Goal: Contribute content: Contribute content

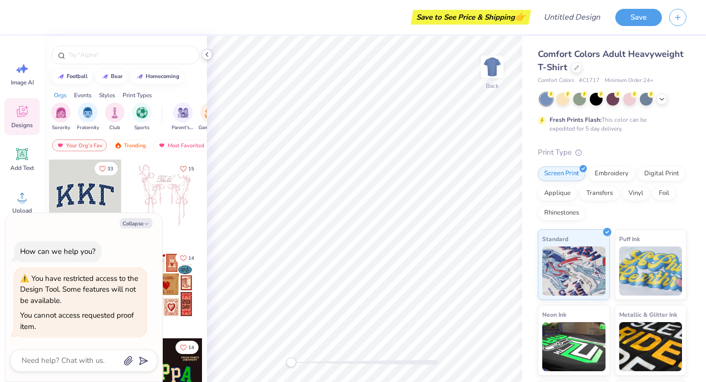
click at [207, 57] on icon at bounding box center [207, 55] width 8 height 8
type textarea "x"
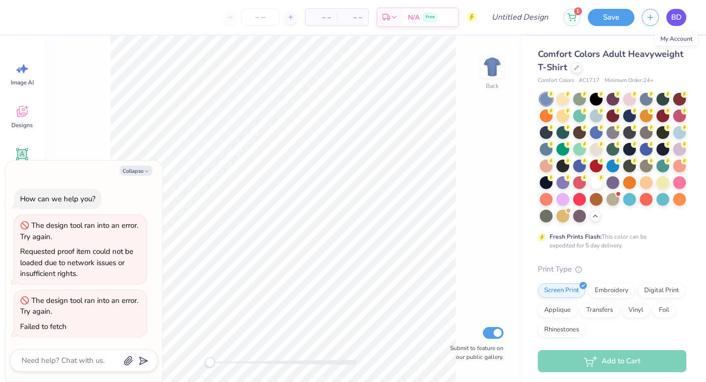
click at [674, 16] on span "BD" at bounding box center [677, 17] width 10 height 11
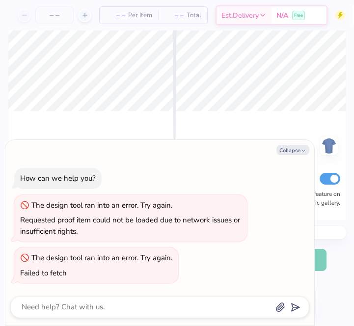
type textarea "x"
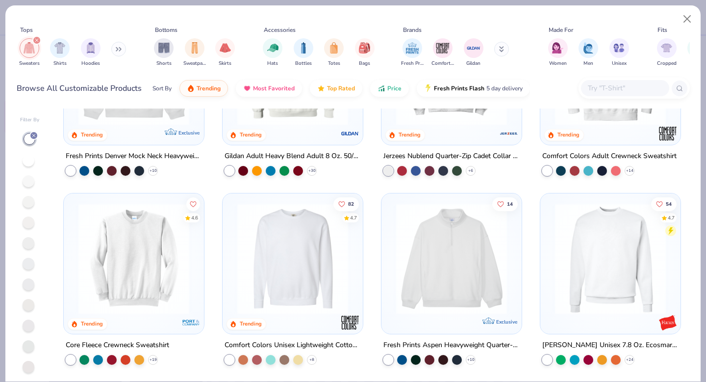
scroll to position [15, 0]
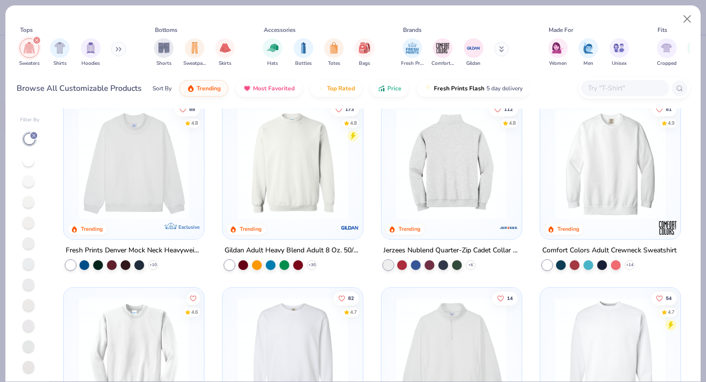
click at [391, 179] on img at bounding box center [331, 163] width 121 height 111
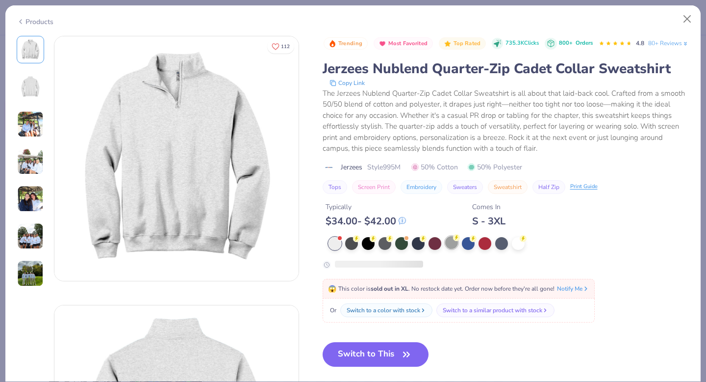
scroll to position [23, 0]
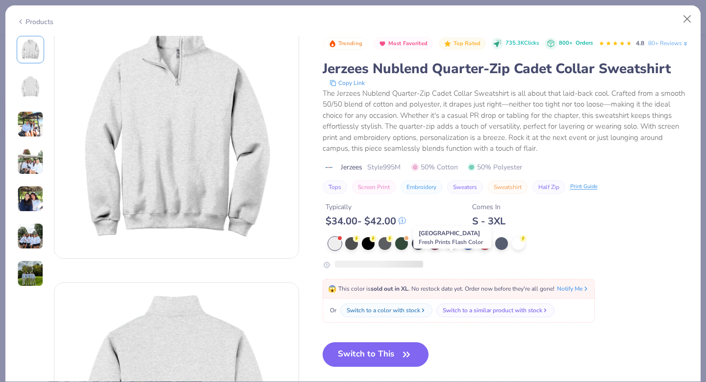
click at [451, 249] on div at bounding box center [451, 242] width 13 height 13
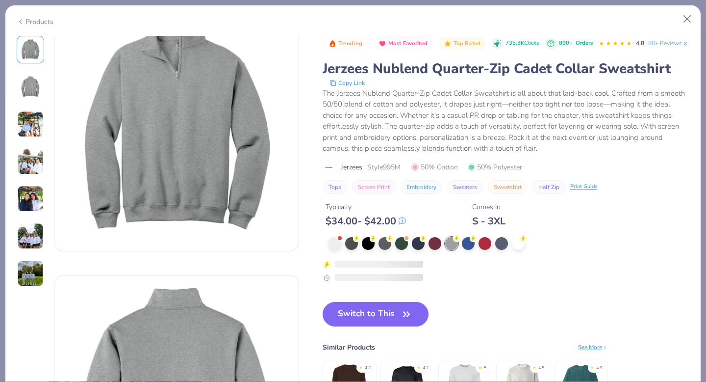
scroll to position [29, 0]
click at [333, 249] on div at bounding box center [335, 242] width 13 height 13
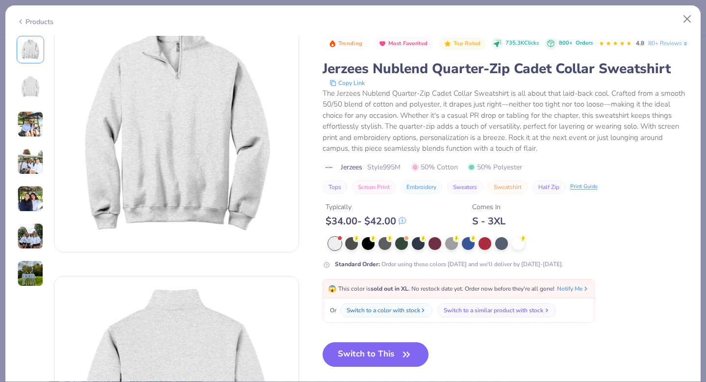
scroll to position [78, 0]
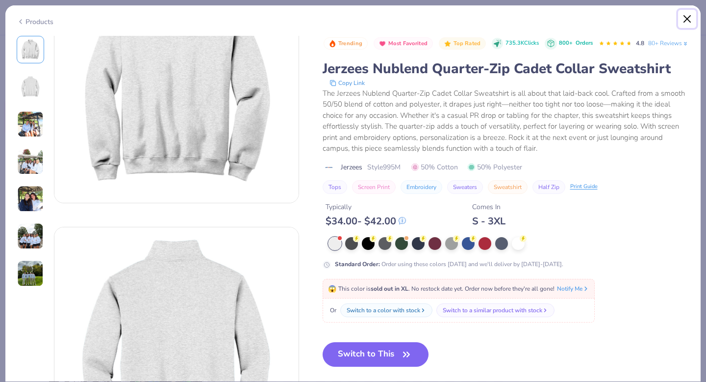
click at [688, 22] on button "Close" at bounding box center [687, 19] width 19 height 19
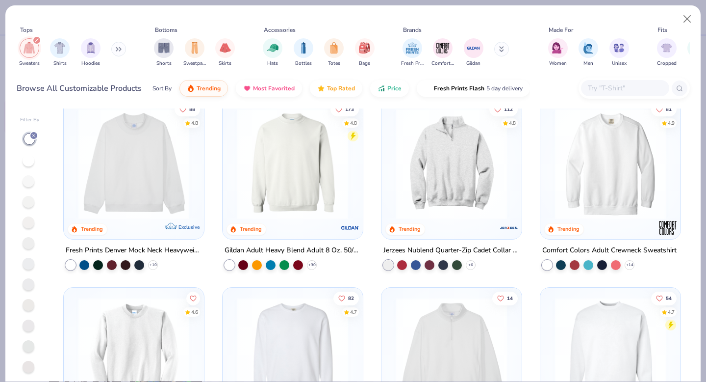
scroll to position [146, 0]
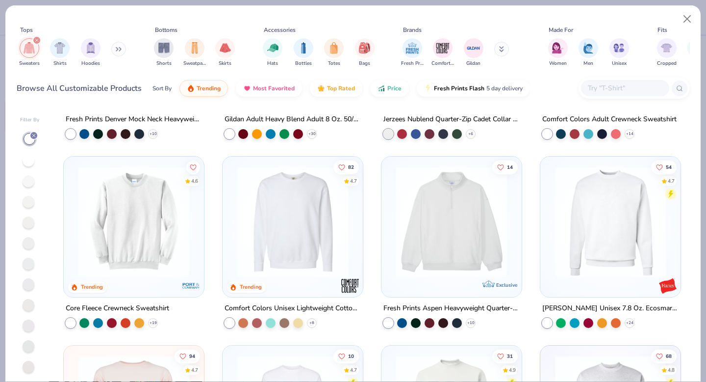
click at [437, 222] on img at bounding box center [451, 221] width 121 height 111
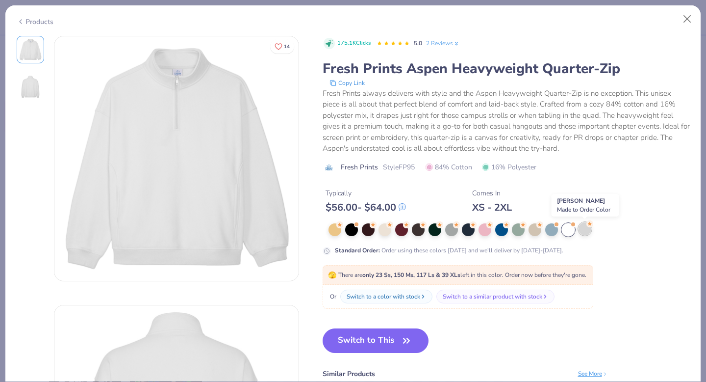
click at [584, 231] on div at bounding box center [585, 228] width 13 height 13
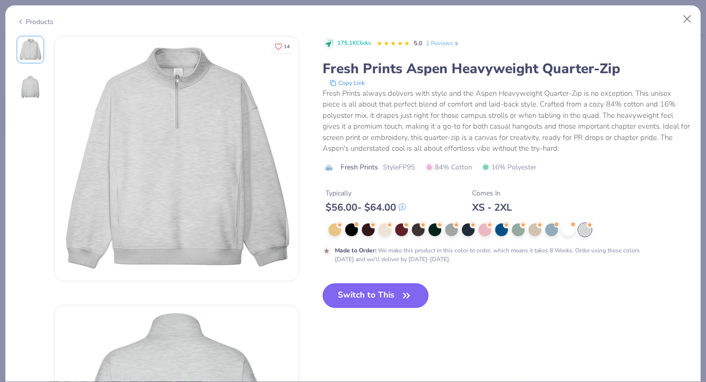
click at [389, 294] on button "Switch to This" at bounding box center [376, 295] width 106 height 25
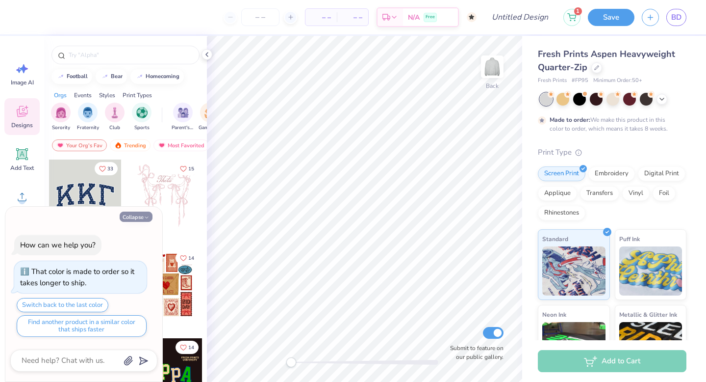
click at [149, 214] on icon "button" at bounding box center [147, 217] width 6 height 6
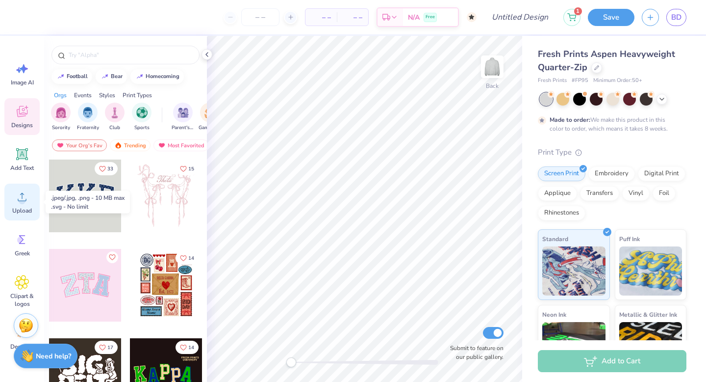
click at [22, 205] on div "Upload" at bounding box center [21, 201] width 35 height 37
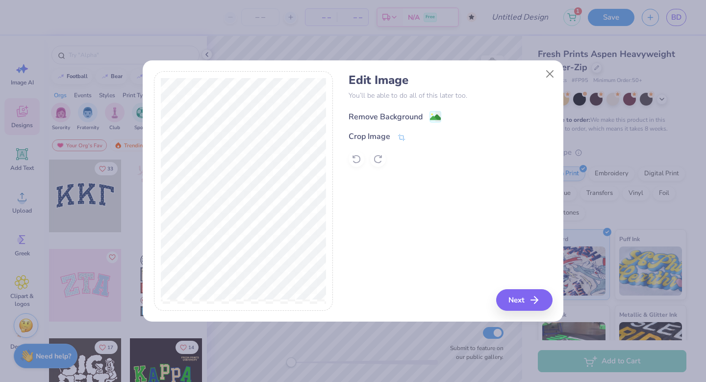
click at [404, 116] on div "Remove Background" at bounding box center [386, 117] width 74 height 12
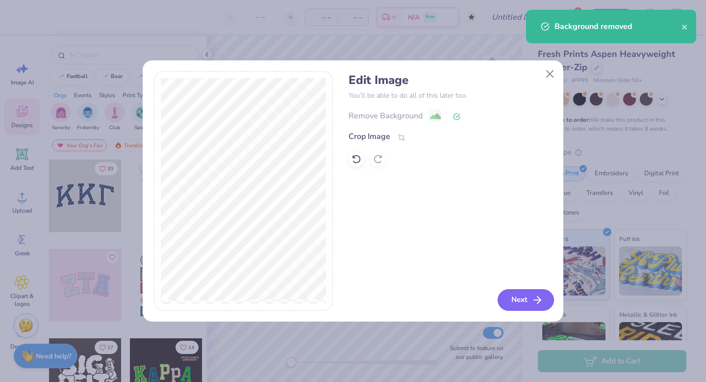
click at [516, 295] on button "Next" at bounding box center [526, 300] width 56 height 22
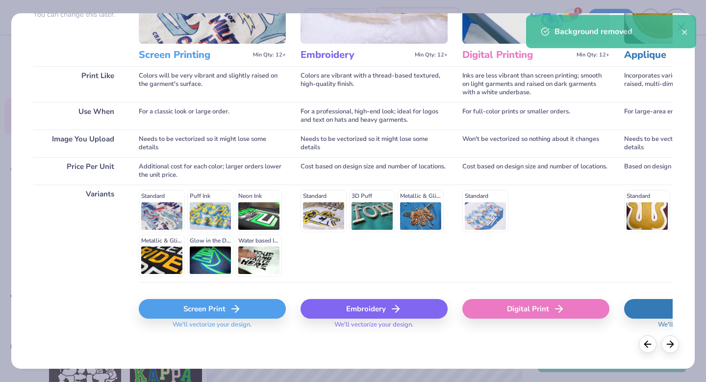
scroll to position [107, 0]
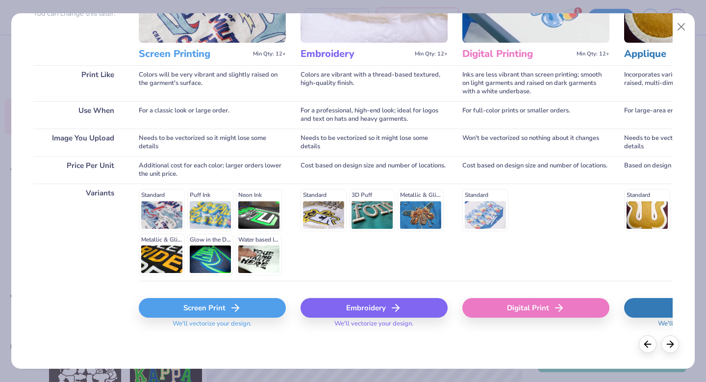
click at [245, 304] on div "Screen Print" at bounding box center [212, 308] width 147 height 20
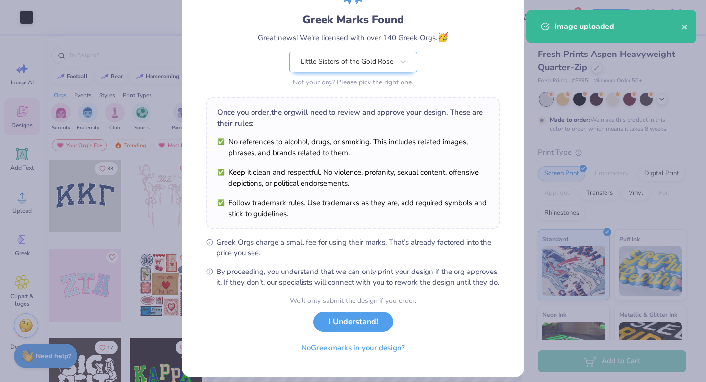
scroll to position [78, 0]
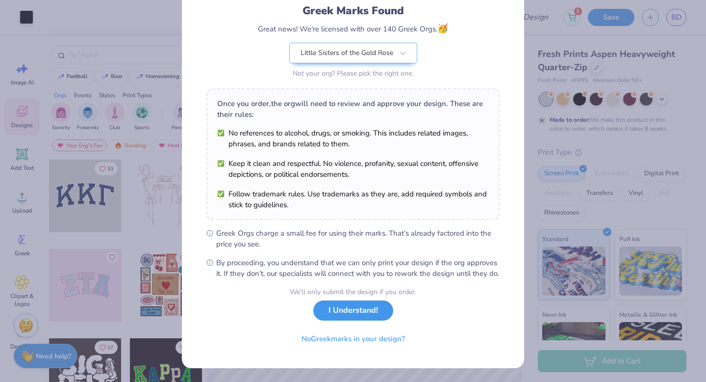
click at [364, 311] on button "I Understand!" at bounding box center [353, 310] width 80 height 20
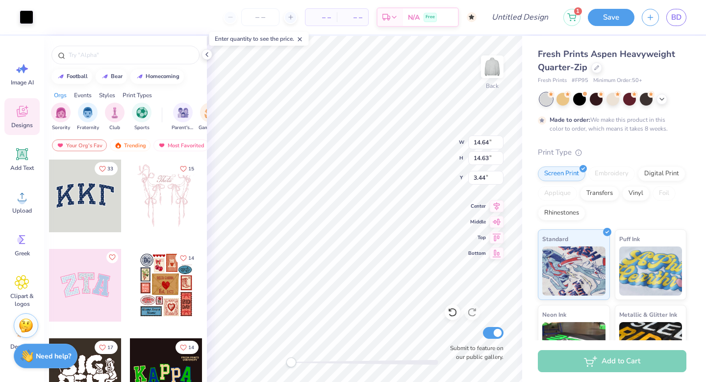
scroll to position [0, 0]
click at [28, 22] on div at bounding box center [27, 16] width 14 height 14
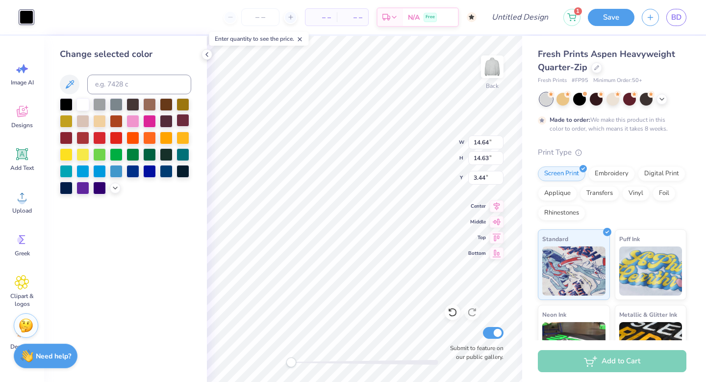
click at [182, 123] on div at bounding box center [183, 120] width 13 height 13
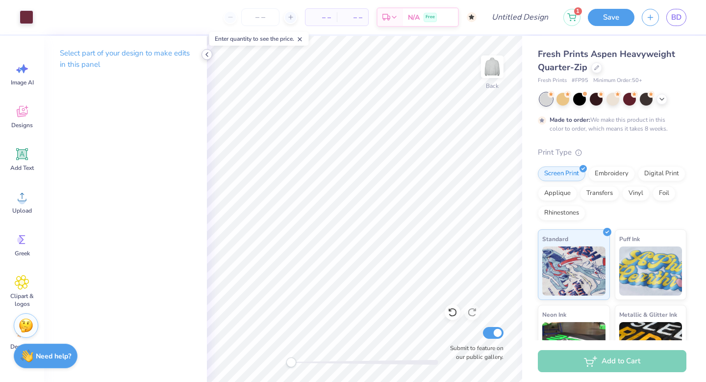
click at [206, 52] on icon at bounding box center [207, 55] width 8 height 8
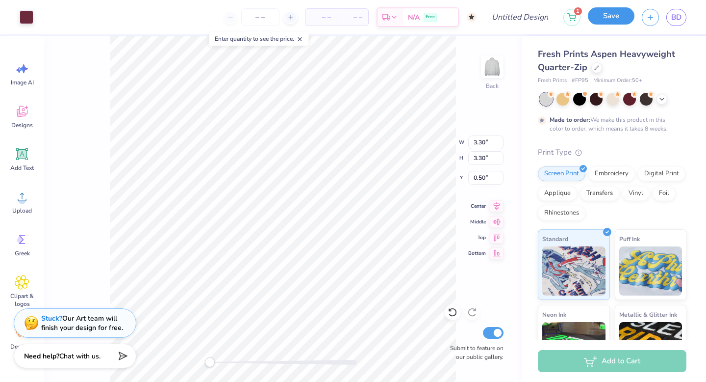
click at [601, 24] on button "Save" at bounding box center [611, 15] width 47 height 17
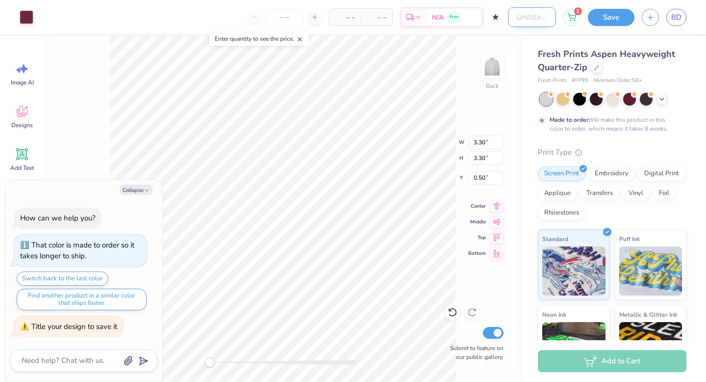
click at [542, 19] on input "Design Title" at bounding box center [532, 17] width 48 height 20
type textarea "x"
type input "G"
type textarea "x"
type input "GZ"
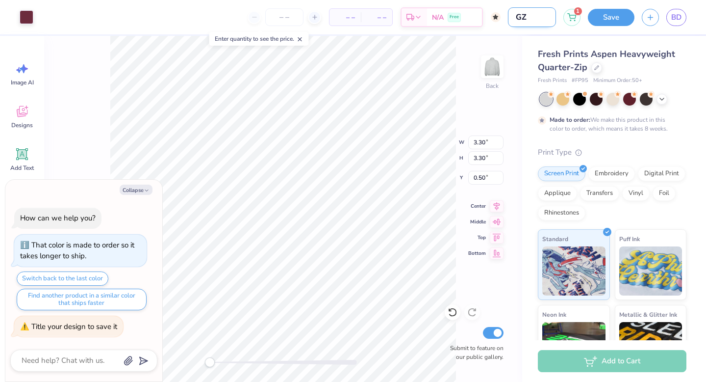
type textarea "x"
type input "GZ2"
type textarea "x"
click at [521, 17] on input "GZ2" at bounding box center [532, 17] width 48 height 20
type input "Z2"
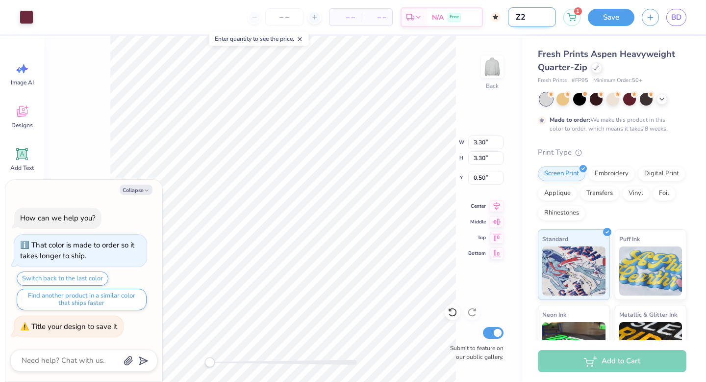
type textarea "x"
type input "QZ2"
type textarea "x"
type input "QZ2"
click at [606, 23] on button "Save" at bounding box center [611, 15] width 47 height 17
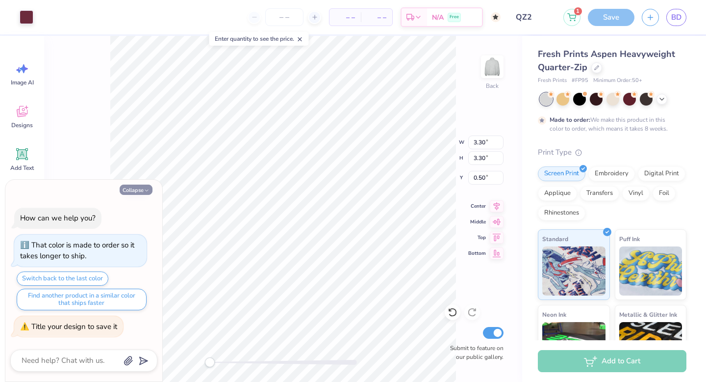
click at [145, 189] on icon "button" at bounding box center [147, 190] width 6 height 6
type textarea "x"
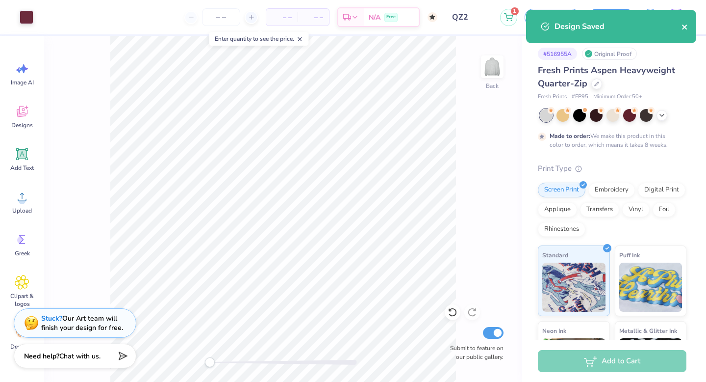
click at [684, 28] on icon "close" at bounding box center [684, 27] width 5 height 5
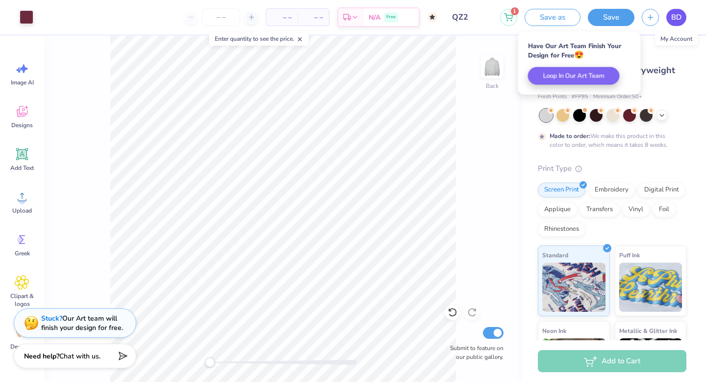
click at [678, 20] on span "BD" at bounding box center [677, 17] width 10 height 11
